Goal: Use online tool/utility: Use online tool/utility

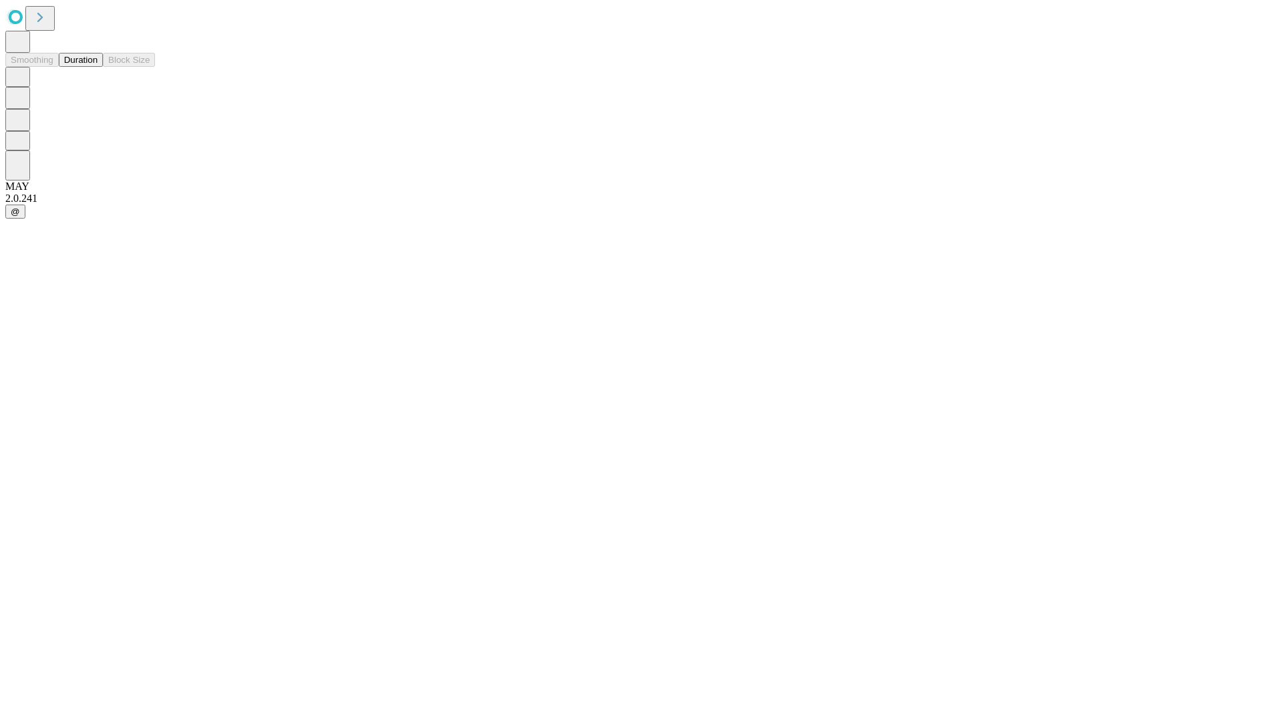
click at [98, 67] on button "Duration" at bounding box center [81, 60] width 44 height 14
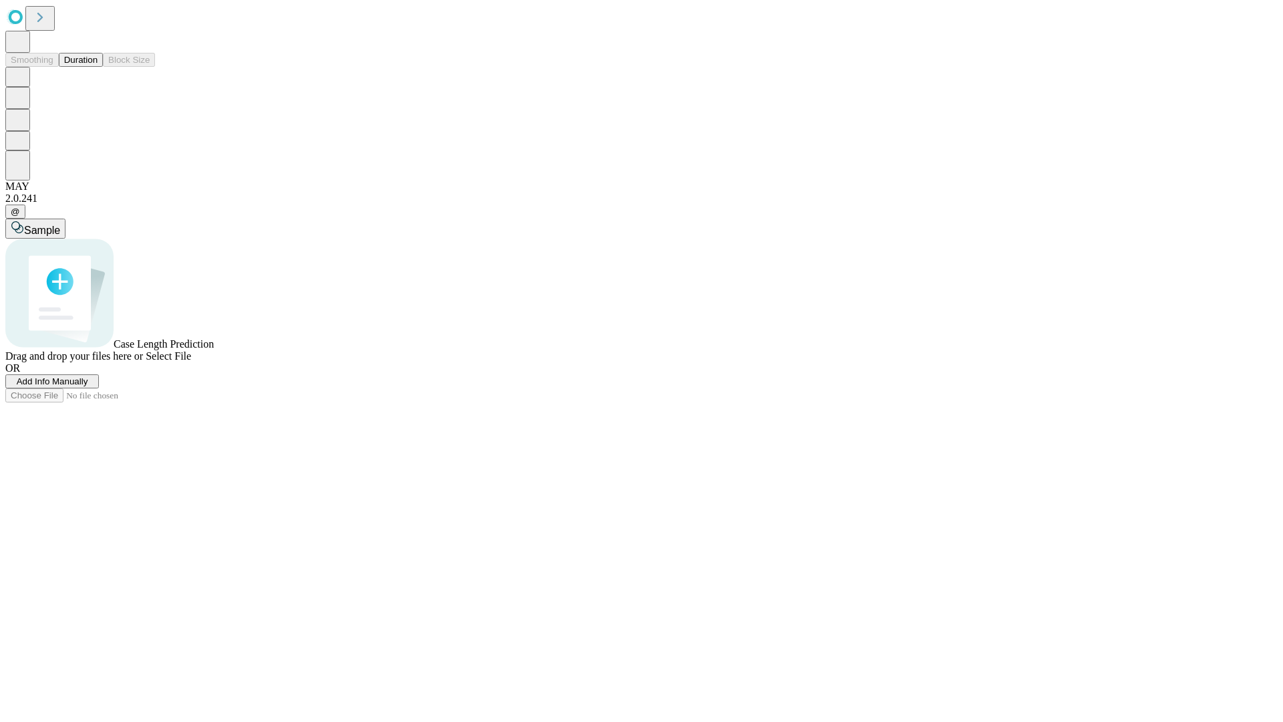
click at [191, 362] on span "Select File" at bounding box center [168, 355] width 45 height 11
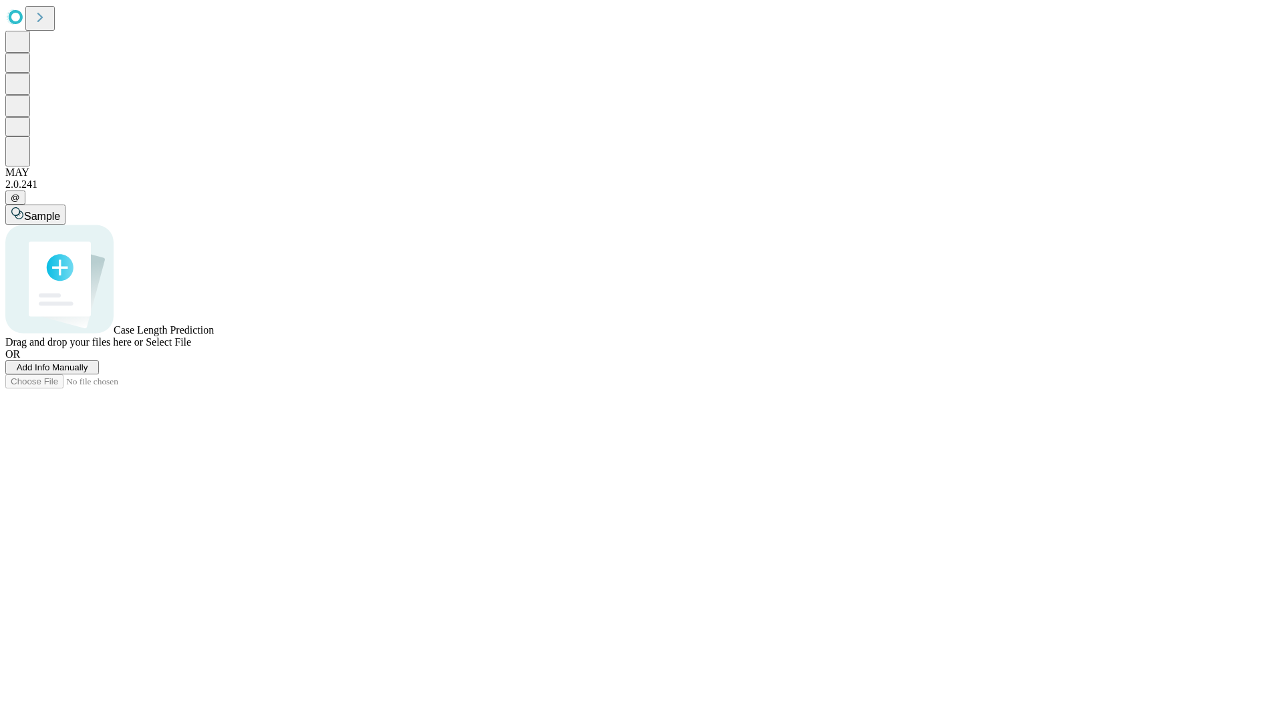
click at [191, 348] on span "Select File" at bounding box center [168, 341] width 45 height 11
